Goal: Find contact information

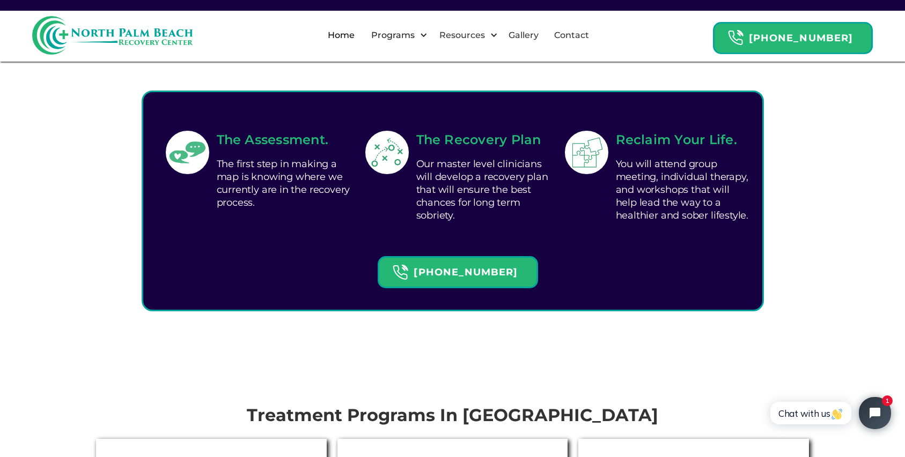
scroll to position [297, 0]
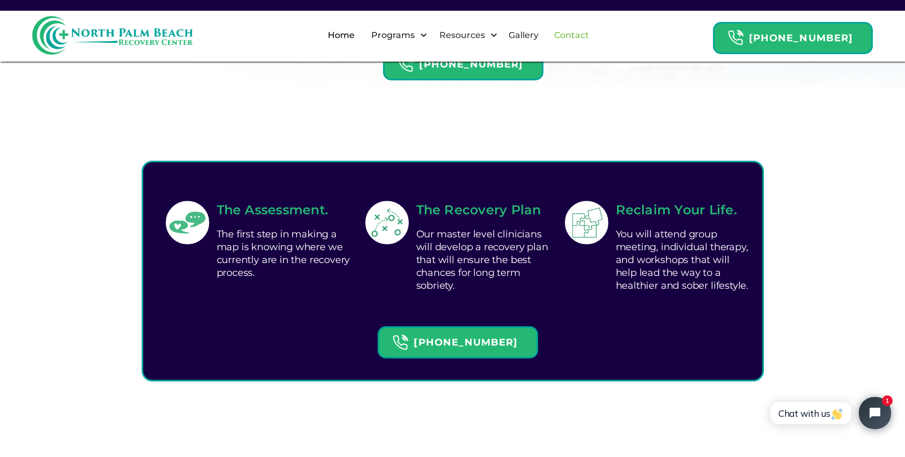
click at [581, 42] on link "Contact" at bounding box center [572, 35] width 48 height 34
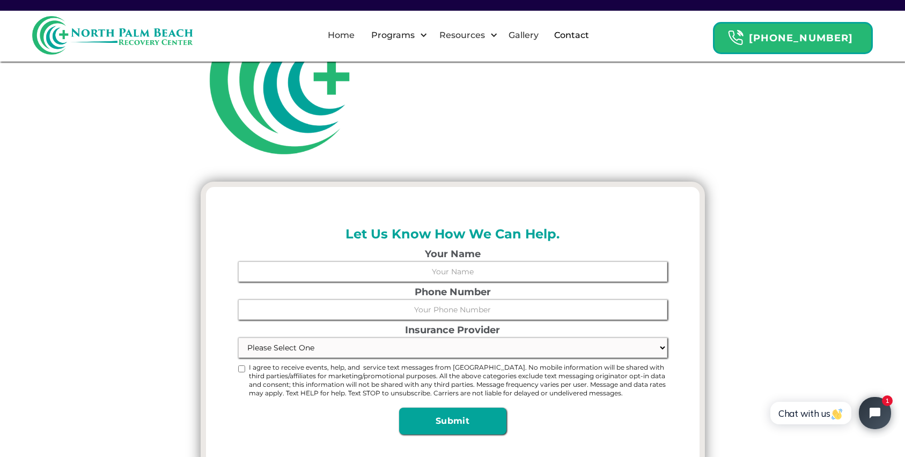
scroll to position [33, 0]
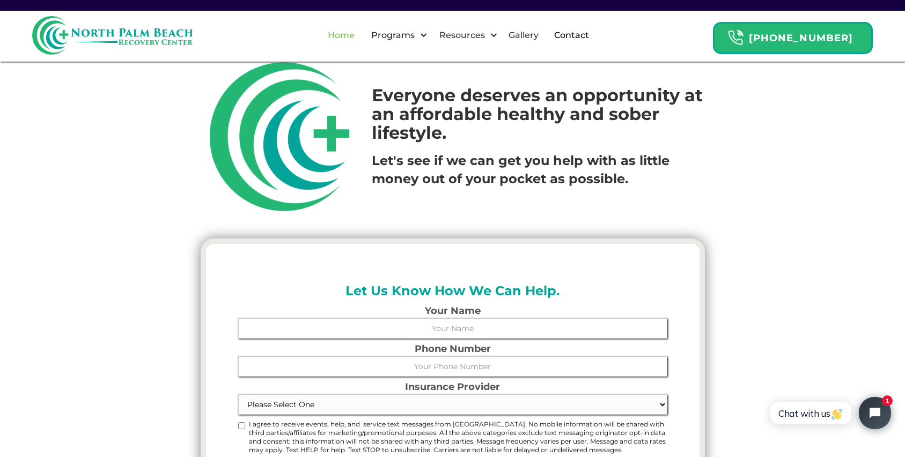
click at [359, 36] on link "Home" at bounding box center [341, 35] width 40 height 34
